Goal: Task Accomplishment & Management: Manage account settings

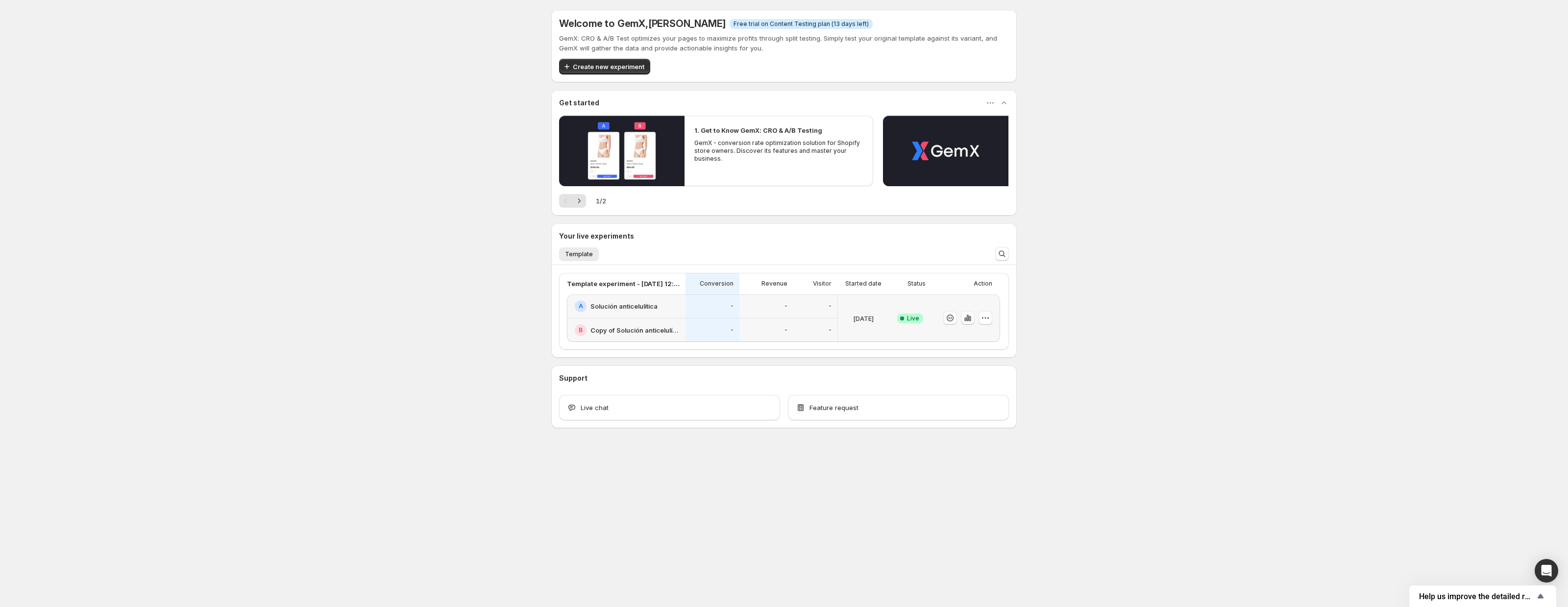
click at [968, 318] on icon "button" at bounding box center [968, 318] width 2 height 6
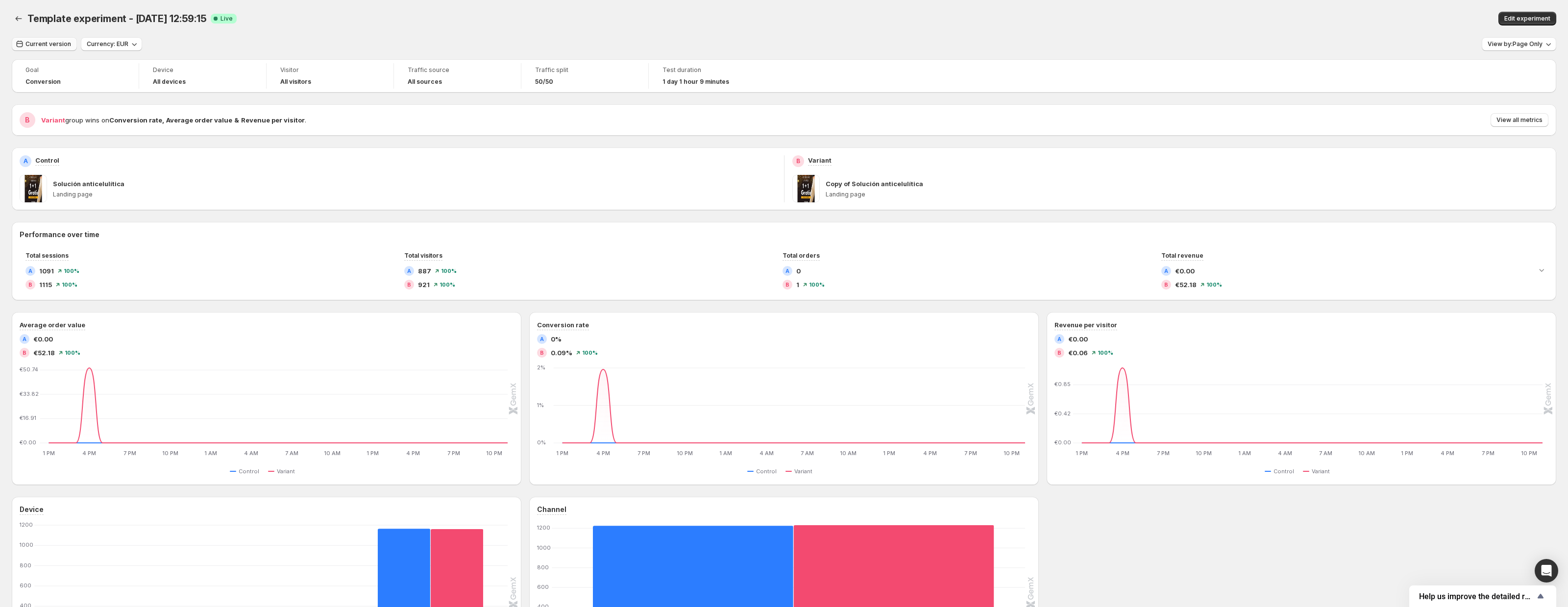
click at [40, 46] on span "Current version" at bounding box center [48, 44] width 46 height 8
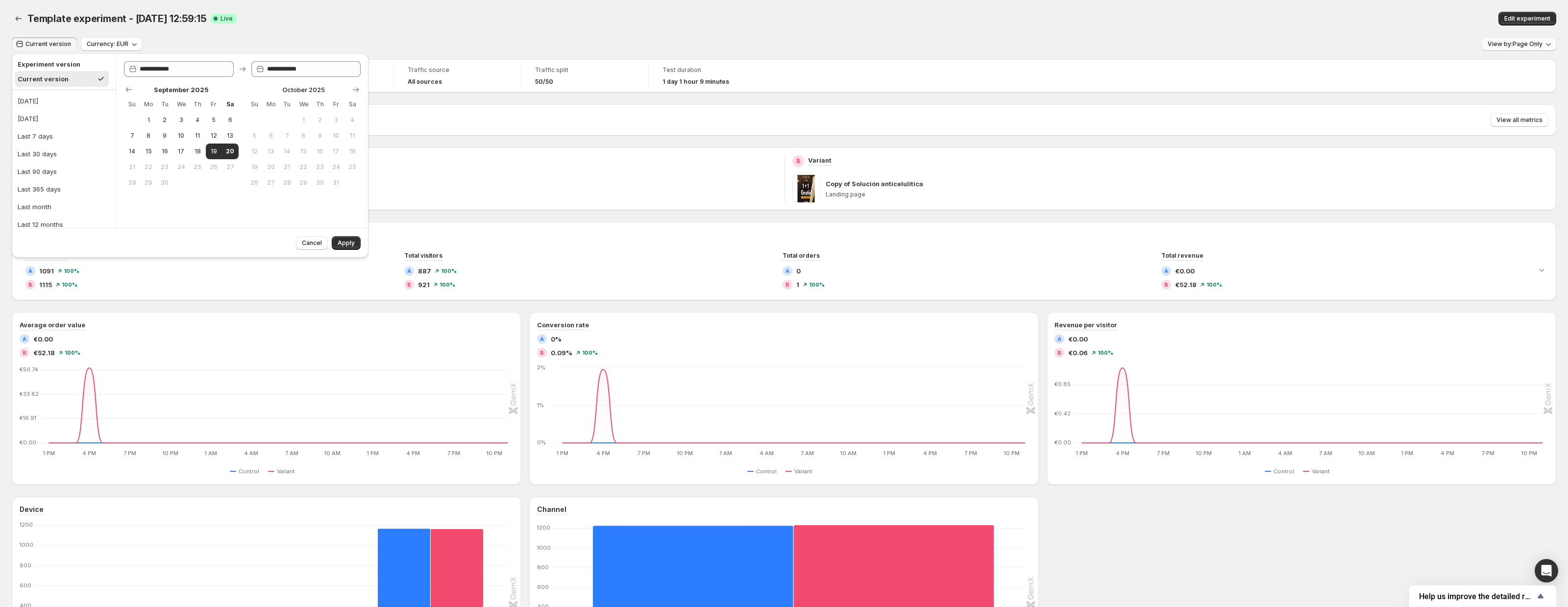
click at [1537, 46] on span "View by: Page Only" at bounding box center [1515, 44] width 55 height 8
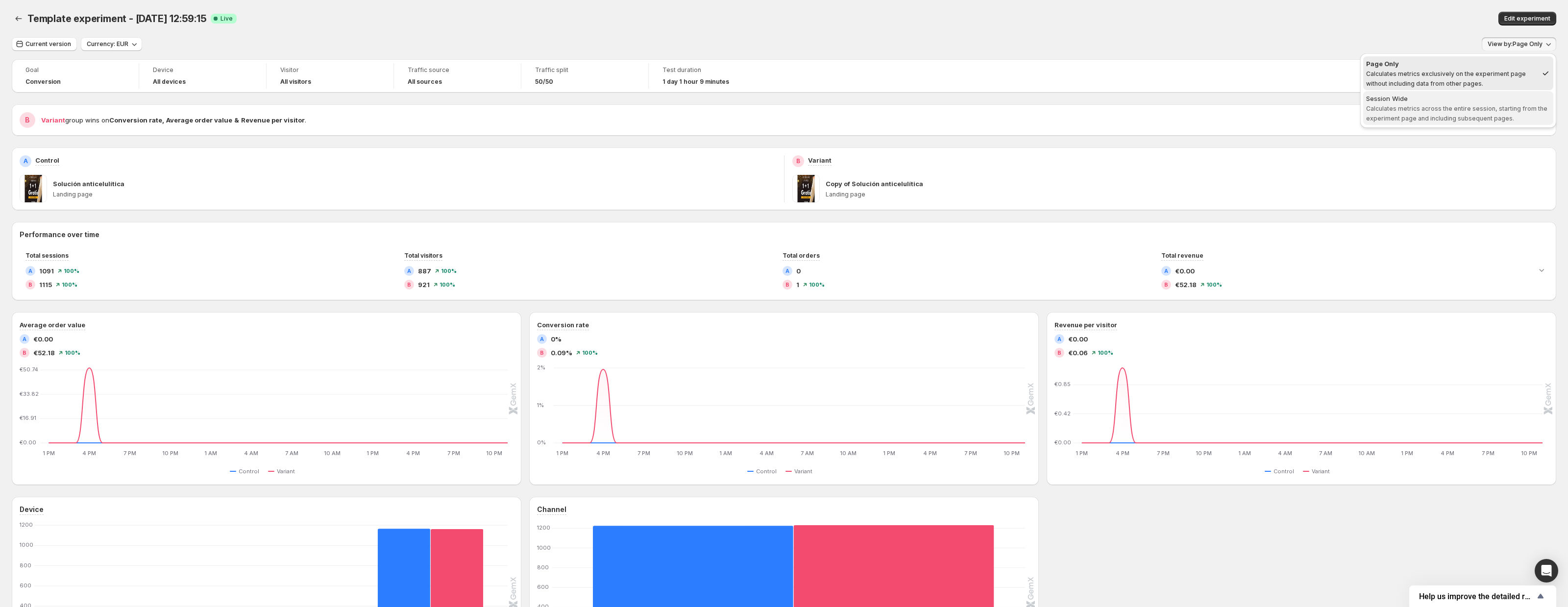
click at [1481, 101] on div "Session Wide" at bounding box center [1459, 99] width 185 height 10
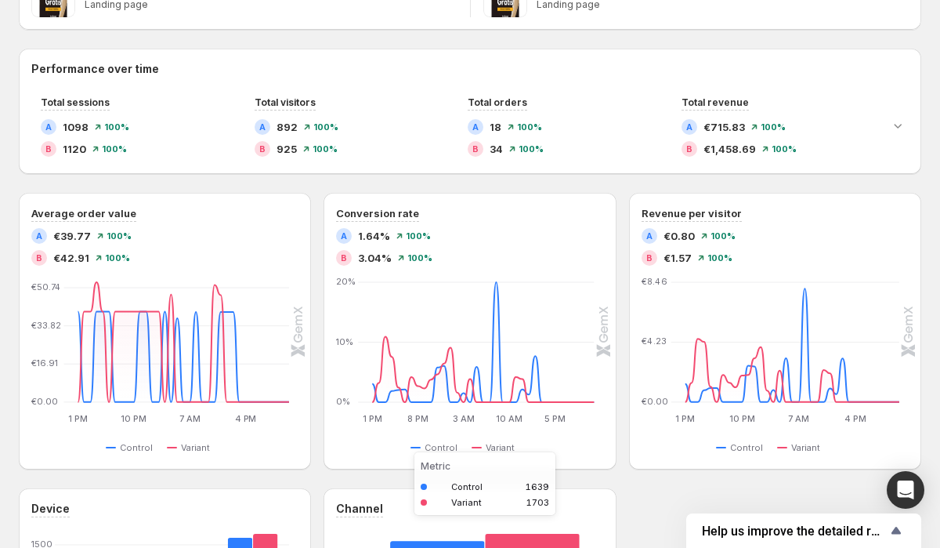
scroll to position [305, 0]
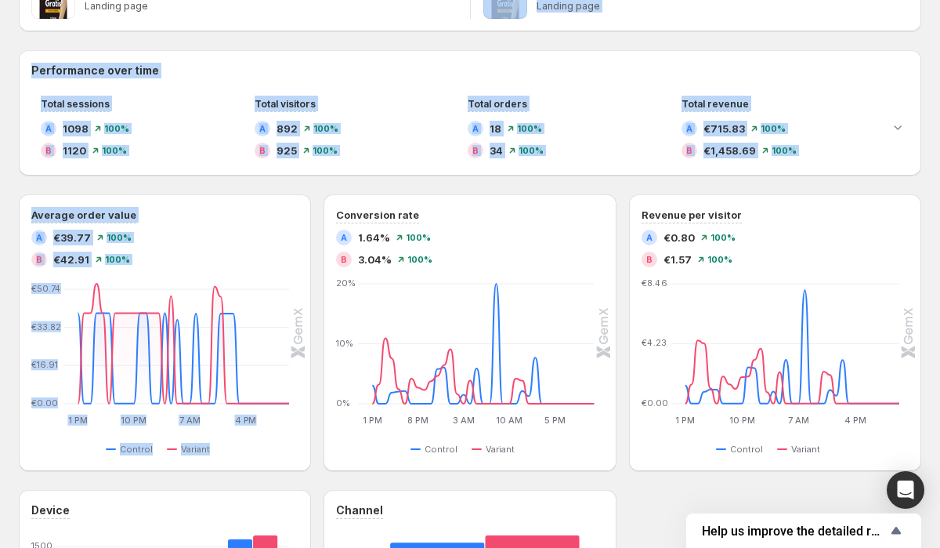
drag, startPoint x: 326, startPoint y: 23, endPoint x: 476, endPoint y: 194, distance: 227.6
click at [476, 194] on div "Goal Conversion Device All devices Visitor All visitors Traffic source All sour…" at bounding box center [470, 293] width 903 height 1007
click at [341, 43] on div "Goal Conversion Device All devices Visitor All visitors Traffic source All sour…" at bounding box center [470, 293] width 903 height 1007
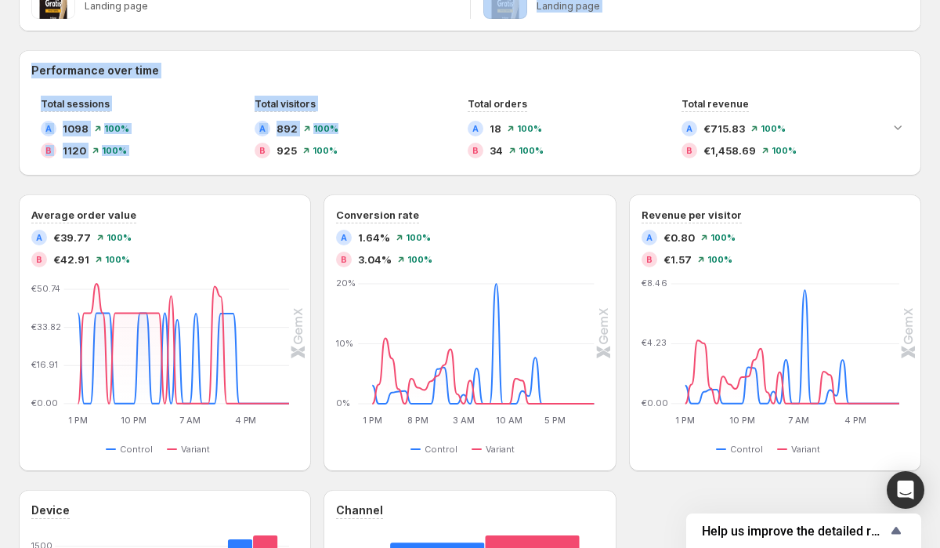
drag, startPoint x: 315, startPoint y: 30, endPoint x: 450, endPoint y: 141, distance: 174.8
click at [448, 139] on div "Goal Conversion Device All devices Visitor All visitors Traffic source All sour…" at bounding box center [470, 293] width 903 height 1007
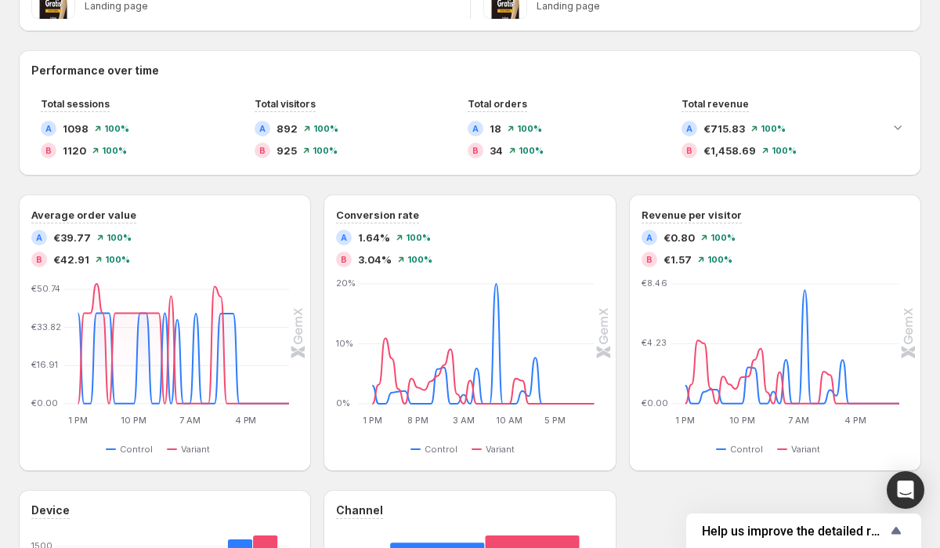
click at [515, 181] on div "Performance over time Total sessions A 1098 100 % B 1120 100 % Total visitors A…" at bounding box center [470, 423] width 903 height 747
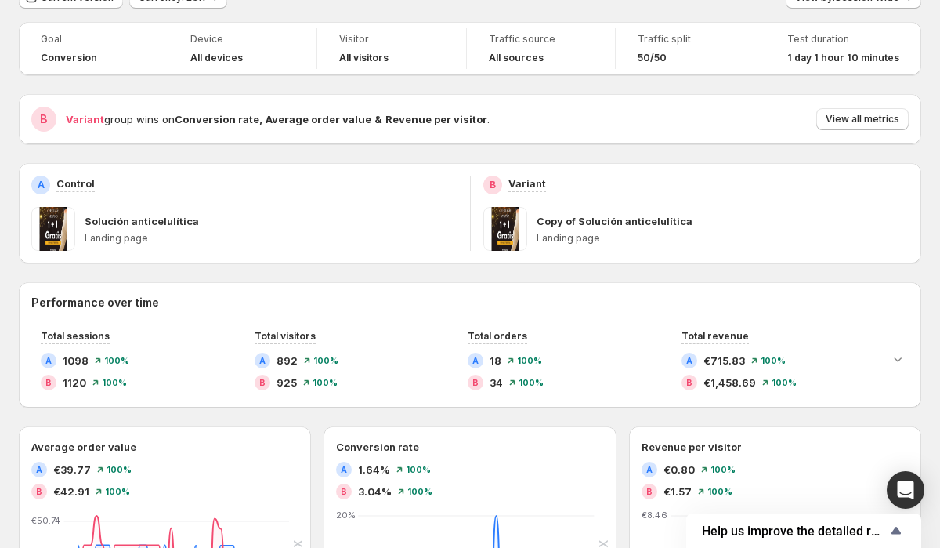
scroll to position [60, 0]
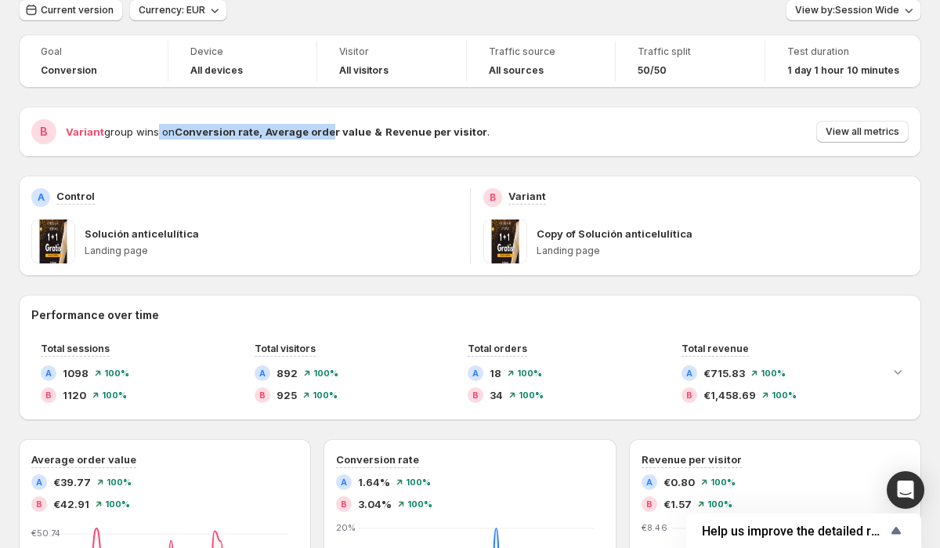
drag, startPoint x: 150, startPoint y: 128, endPoint x: 328, endPoint y: 128, distance: 178.7
click at [328, 128] on span "Variant group wins on Conversion rate , Average order value & Revenue per visit…" at bounding box center [278, 131] width 424 height 13
click at [328, 128] on strong "Average order value" at bounding box center [319, 131] width 106 height 13
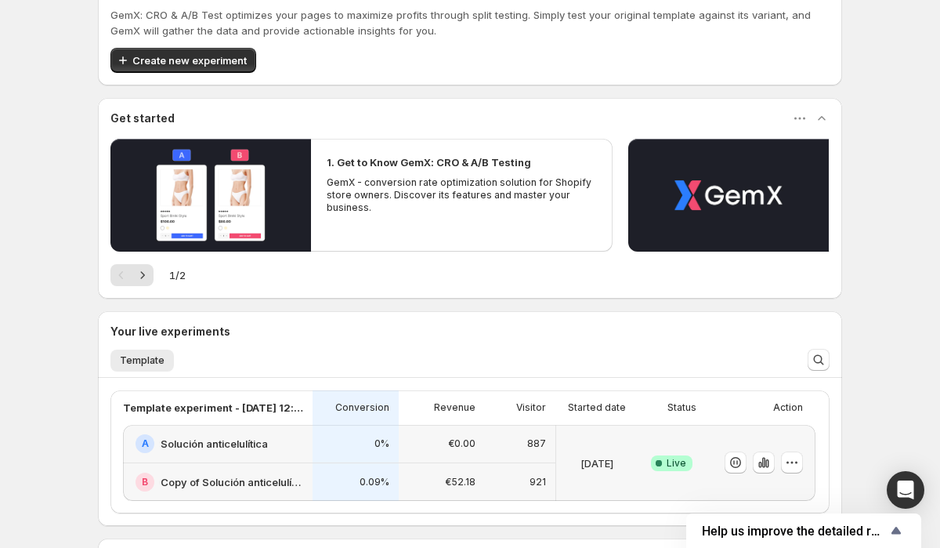
scroll to position [222, 0]
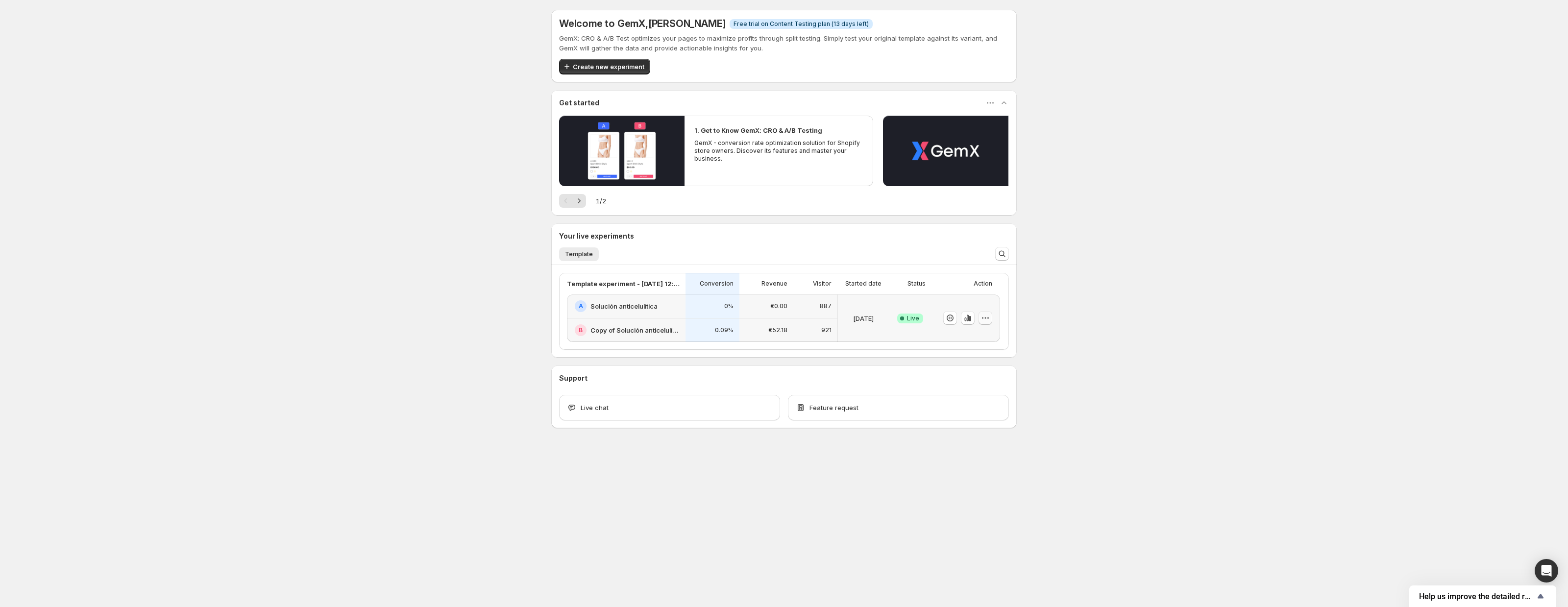
click at [984, 315] on icon "button" at bounding box center [986, 318] width 10 height 10
click at [968, 316] on icon "button" at bounding box center [968, 318] width 2 height 6
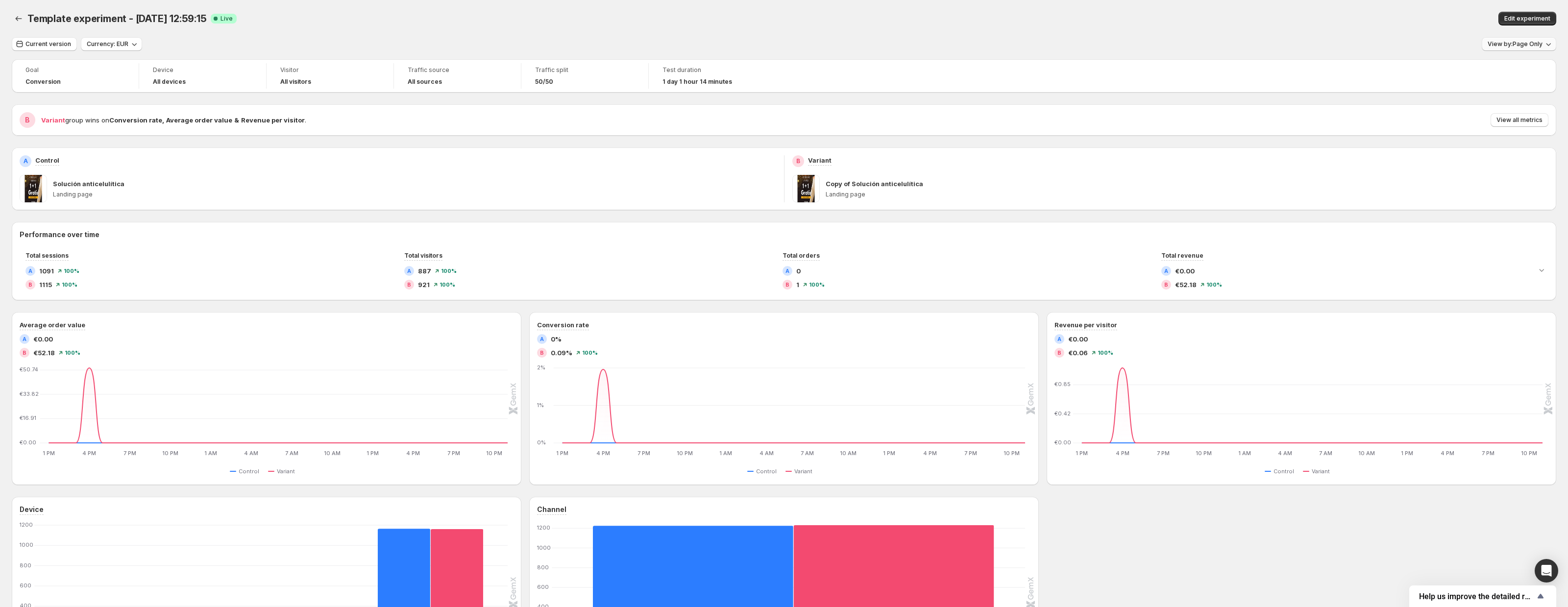
click at [1536, 40] on span "View by: Page Only" at bounding box center [1515, 44] width 55 height 8
click at [1445, 44] on div "Current version Currency: EUR View by: Page Only" at bounding box center [784, 44] width 1545 height 14
click at [1524, 41] on span "View by: Page Only" at bounding box center [1515, 44] width 55 height 8
click at [26, 13] on div at bounding box center [19, 19] width 16 height 14
click at [26, 13] on div at bounding box center [19, 19] width 16 height 14
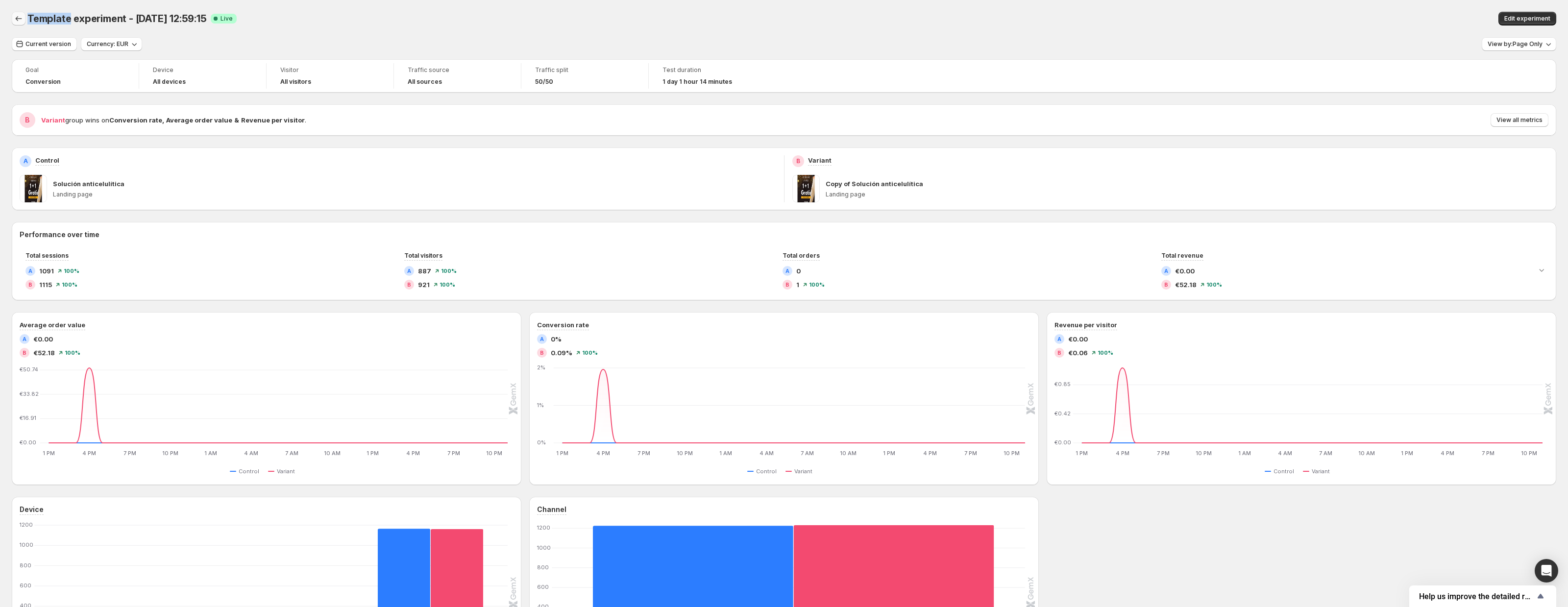
click at [19, 16] on icon "Back" at bounding box center [19, 19] width 10 height 10
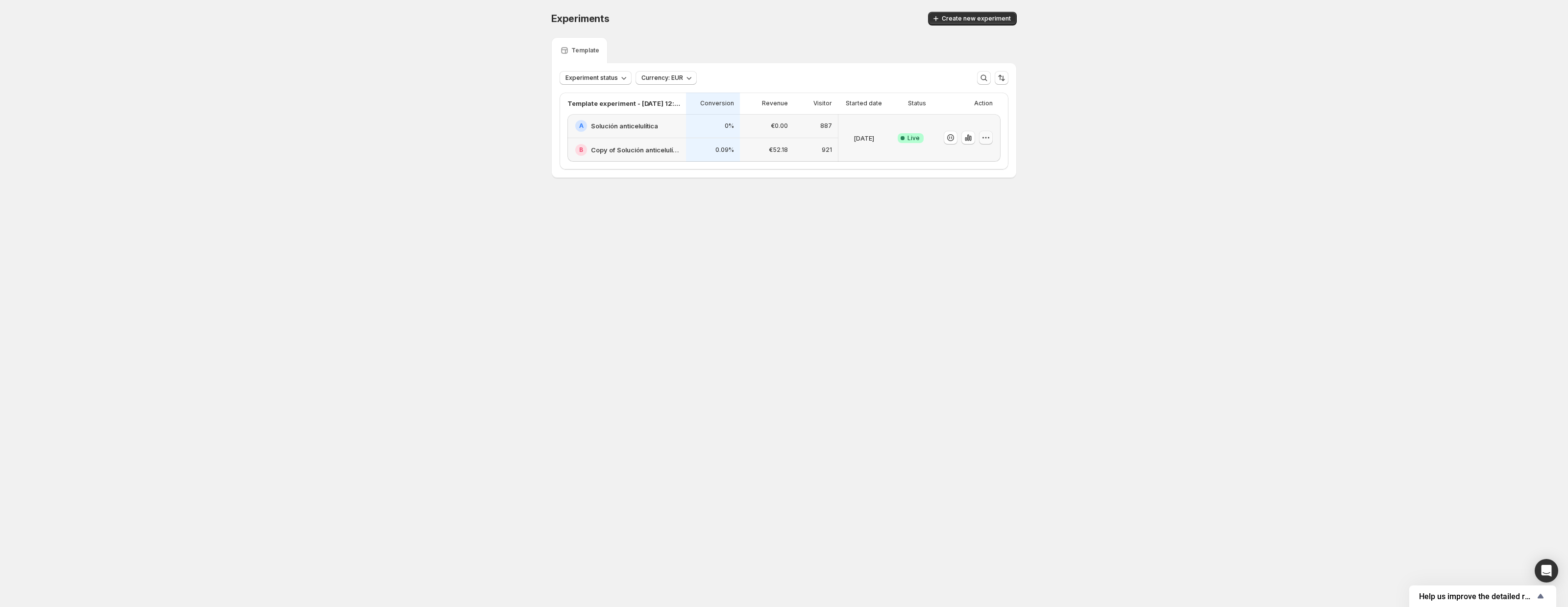
click at [990, 134] on icon "button" at bounding box center [986, 138] width 10 height 10
click at [968, 194] on span "End experiment" at bounding box center [968, 191] width 48 height 8
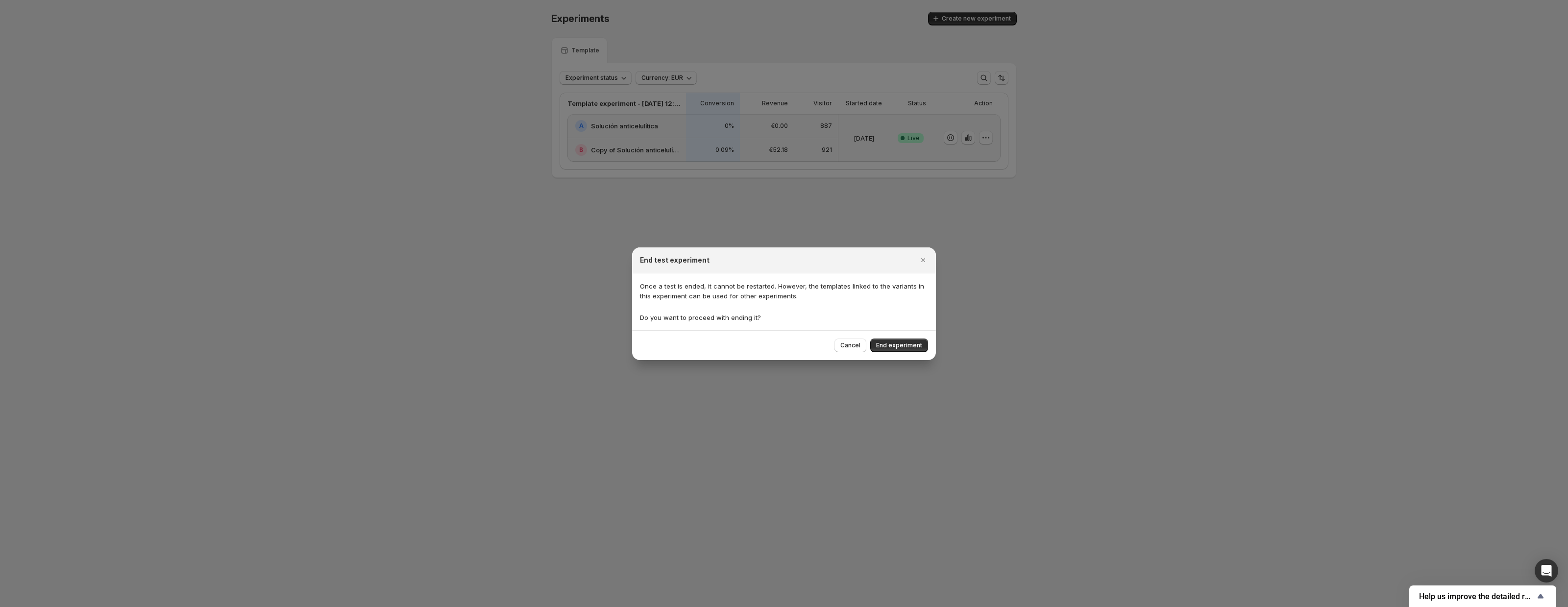
click at [878, 222] on div at bounding box center [784, 303] width 1568 height 607
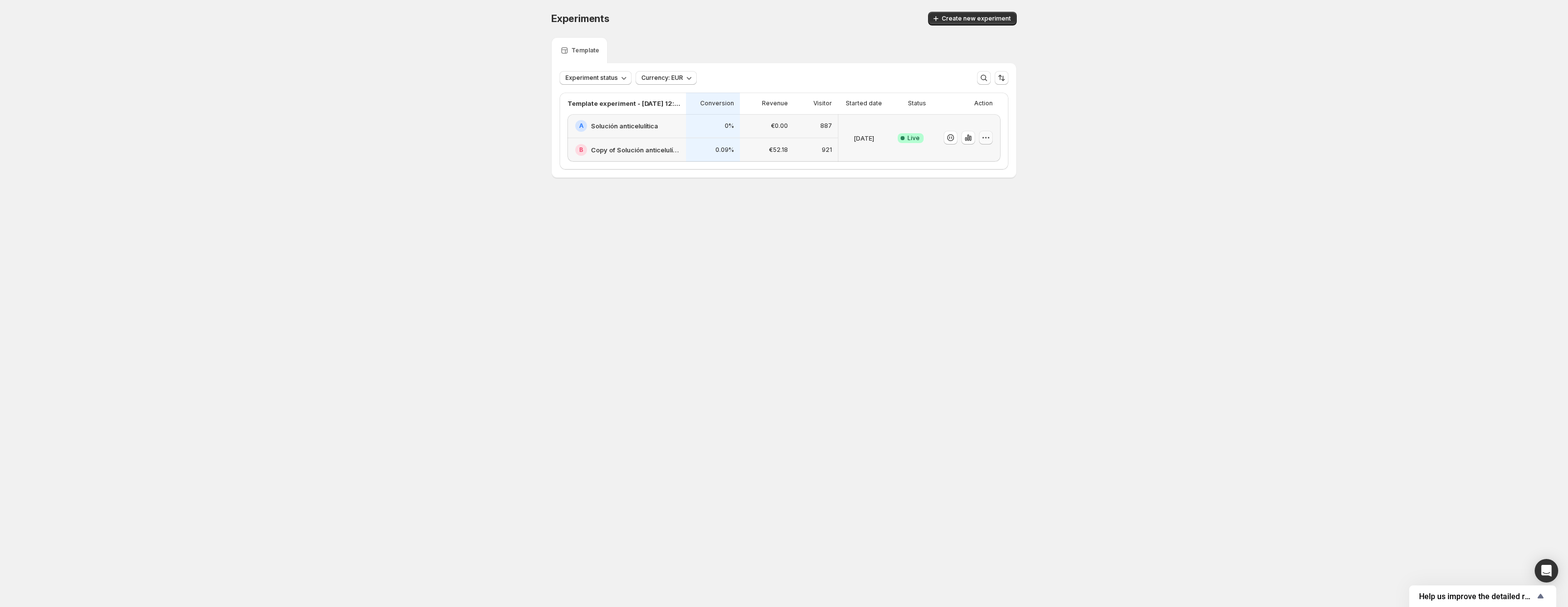
click at [986, 133] on icon "button" at bounding box center [986, 138] width 10 height 10
click at [1004, 195] on span "End experiment" at bounding box center [995, 192] width 103 height 10
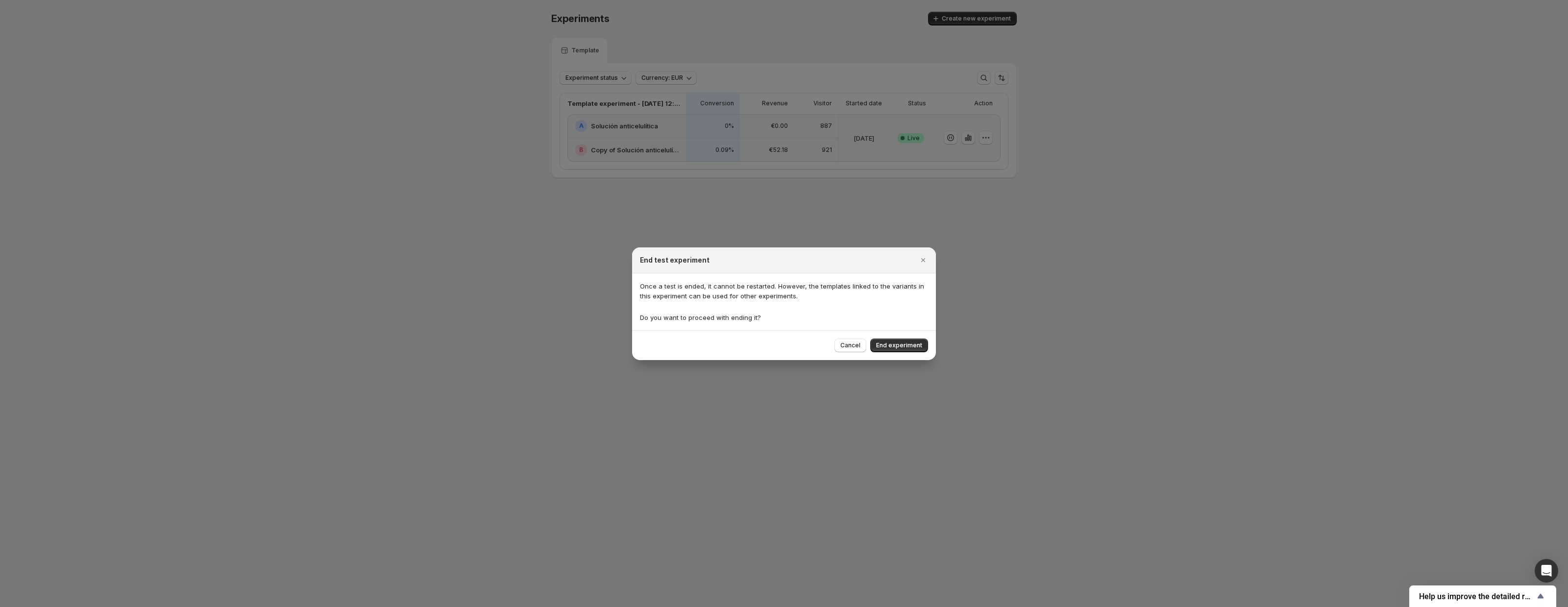
click at [819, 287] on p "Once a test is ended, it cannot be restarted. However, the templates linked to …" at bounding box center [784, 291] width 288 height 19
click at [812, 268] on div at bounding box center [812, 268] width 0 height 0
click at [813, 282] on p "Once a test is ended, it cannot be restarted. However, the templates linked to …" at bounding box center [784, 291] width 288 height 19
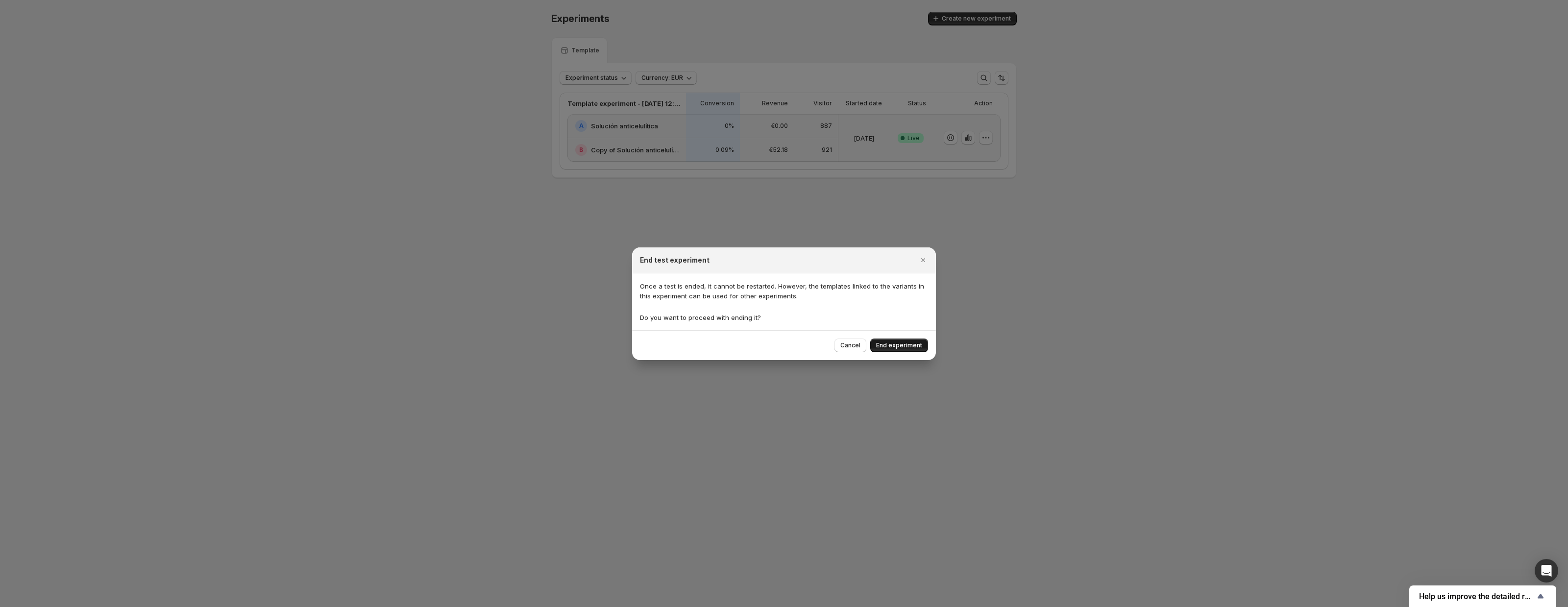
click at [908, 344] on span "End experiment" at bounding box center [899, 345] width 46 height 8
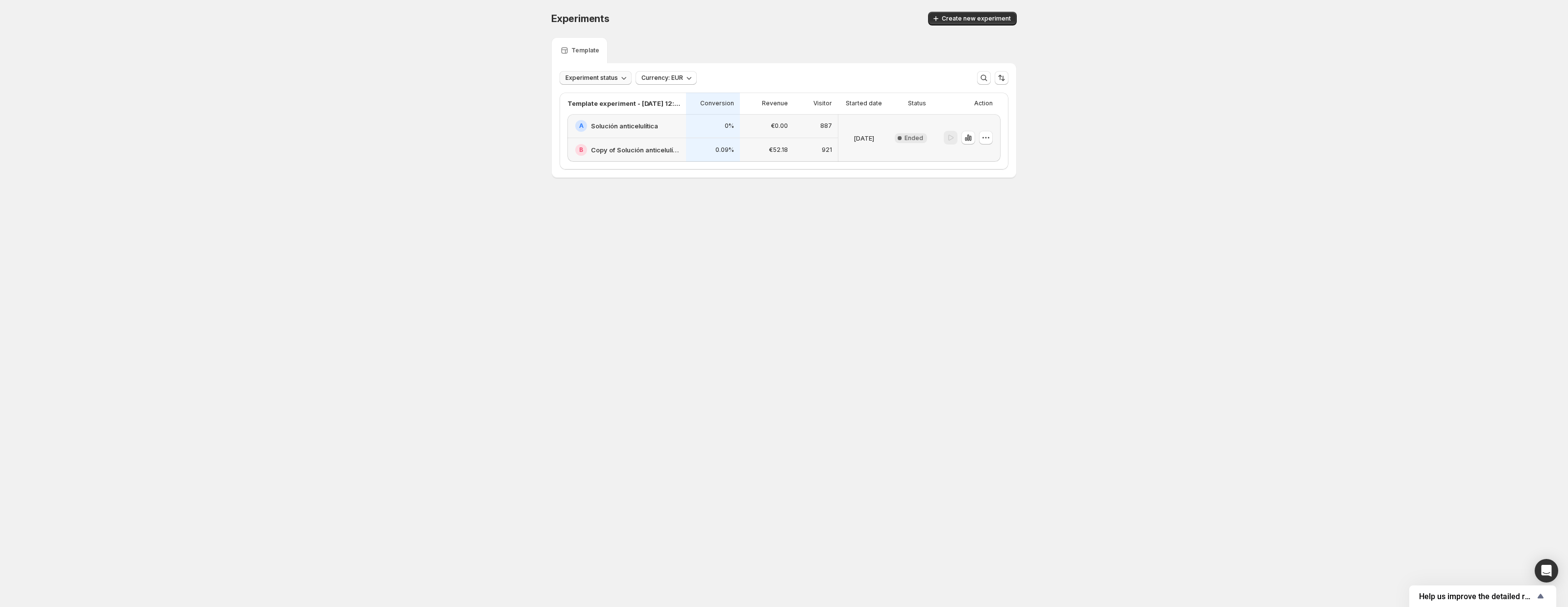
click at [609, 73] on button "Experiment status" at bounding box center [595, 78] width 72 height 14
click at [445, 89] on div "Experiments. This page is ready Experiments Create new experiment Template Expe…" at bounding box center [784, 115] width 1568 height 231
